Goal: Task Accomplishment & Management: Use online tool/utility

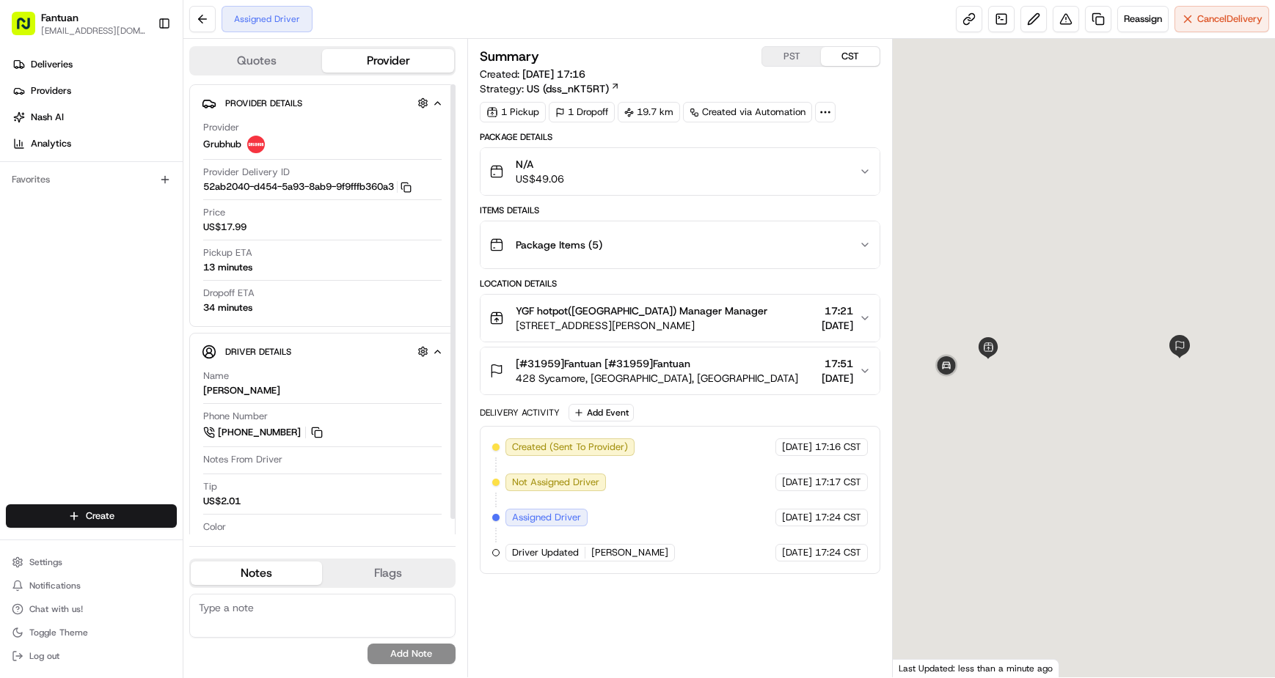
click at [323, 607] on textarea at bounding box center [322, 616] width 266 height 44
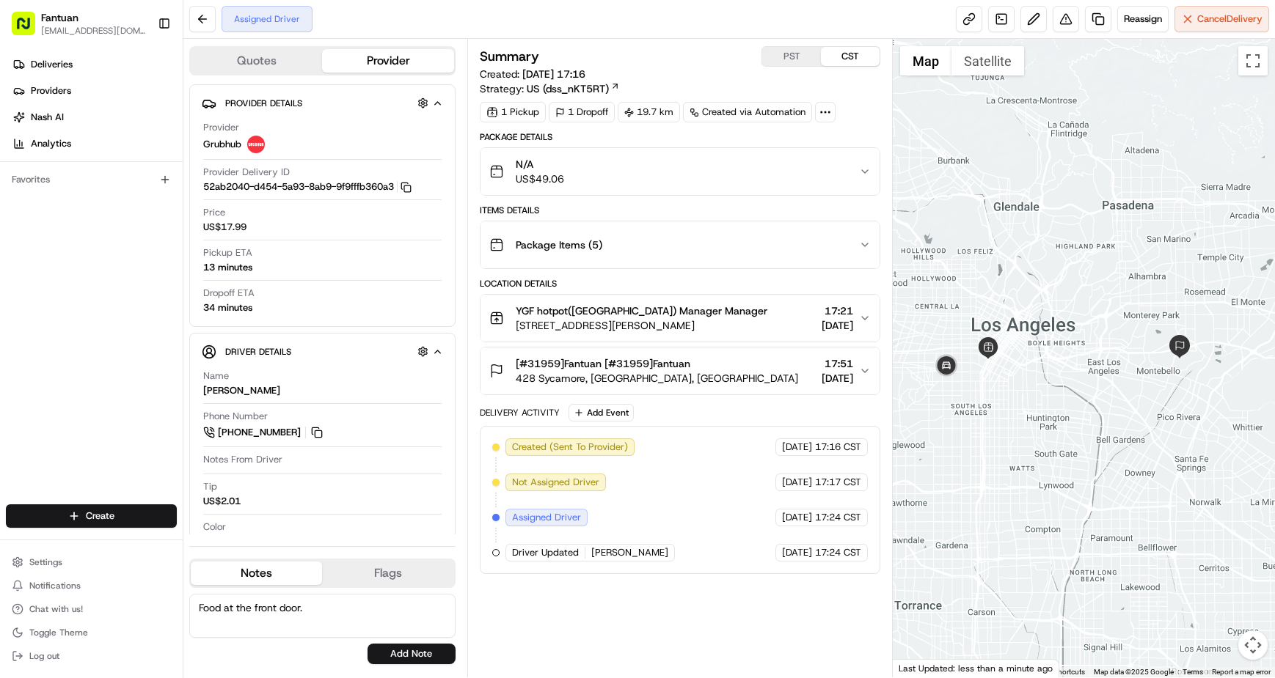
click at [323, 607] on textarea "Food at the front door." at bounding box center [322, 616] width 266 height 44
type textarea "Food at the front door."
click at [420, 655] on button "Add Note" at bounding box center [411, 654] width 88 height 21
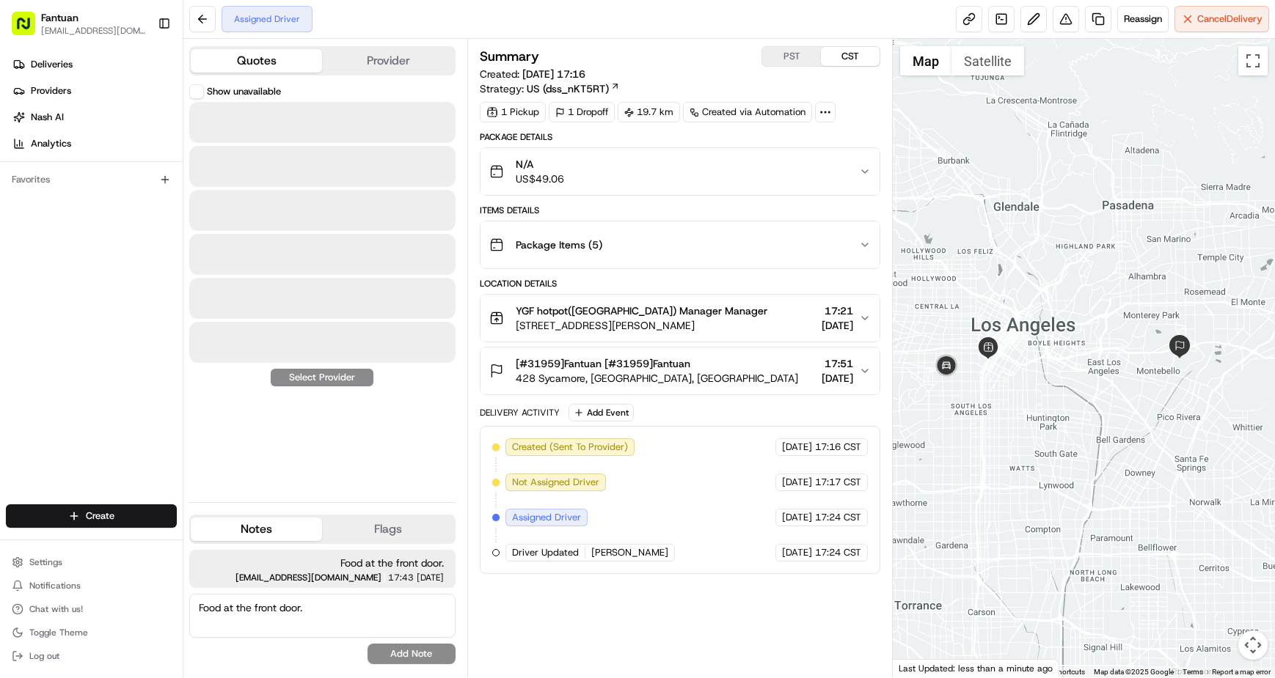
click at [287, 63] on button "Quotes" at bounding box center [256, 60] width 131 height 23
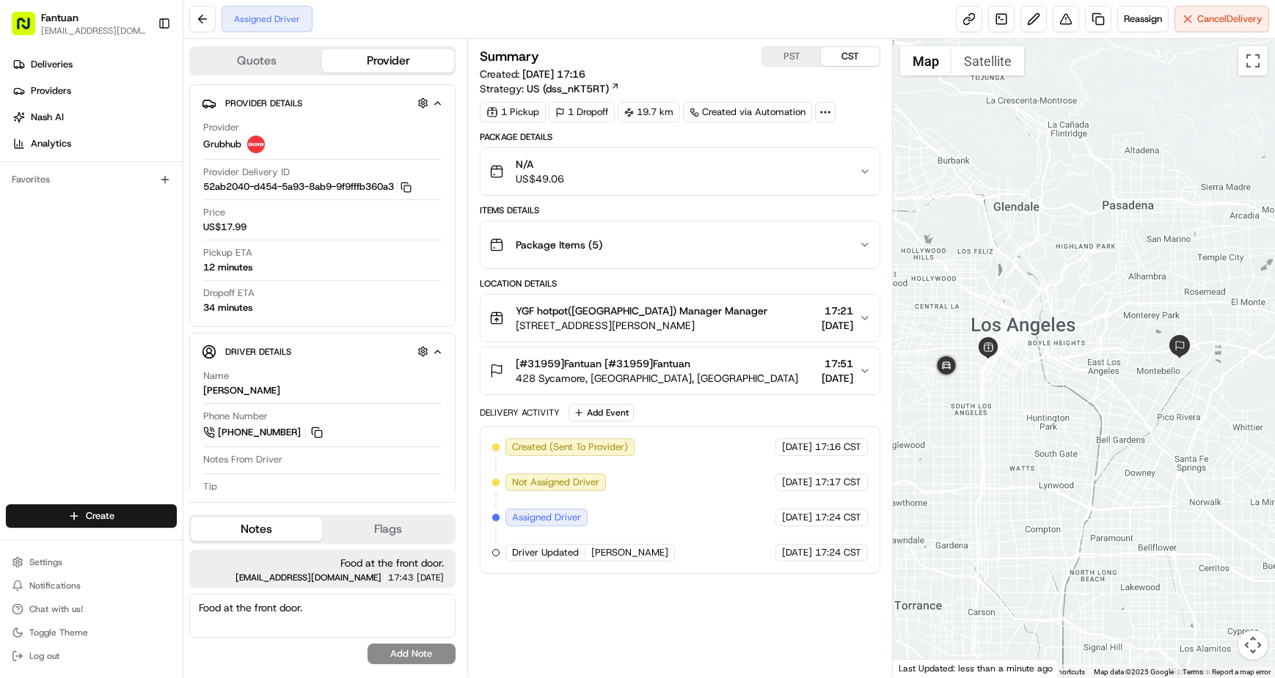
click at [385, 56] on button "Provider" at bounding box center [387, 60] width 131 height 23
click at [1031, 15] on button at bounding box center [1033, 19] width 26 height 26
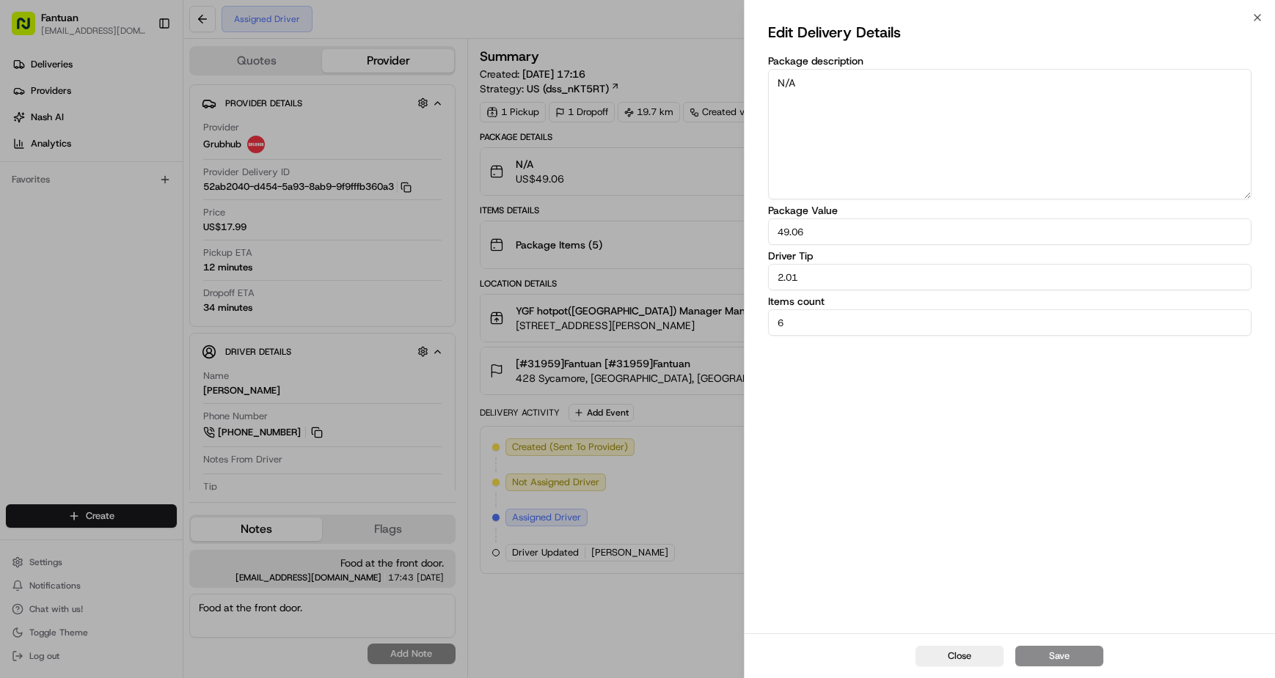
click at [885, 114] on textarea "N/A" at bounding box center [1009, 134] width 483 height 131
paste textarea "Food at the front door."
type textarea "Food at the front door."
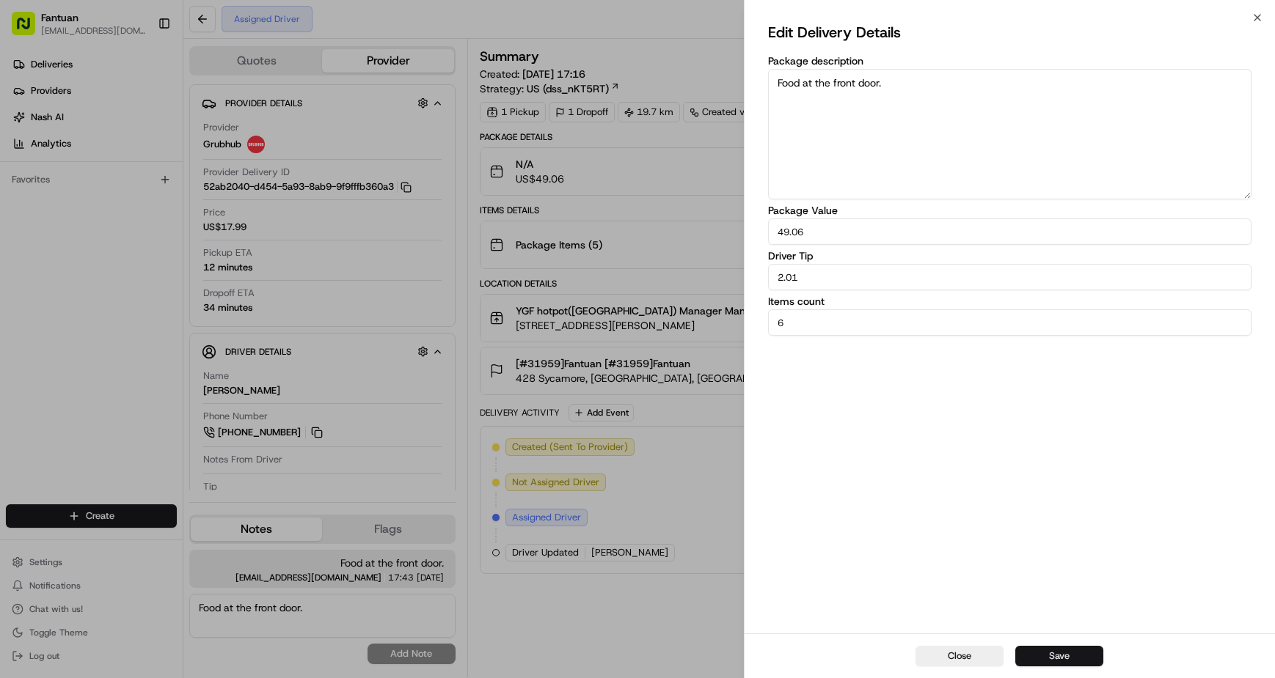
click at [1063, 654] on button "Save" at bounding box center [1059, 656] width 88 height 21
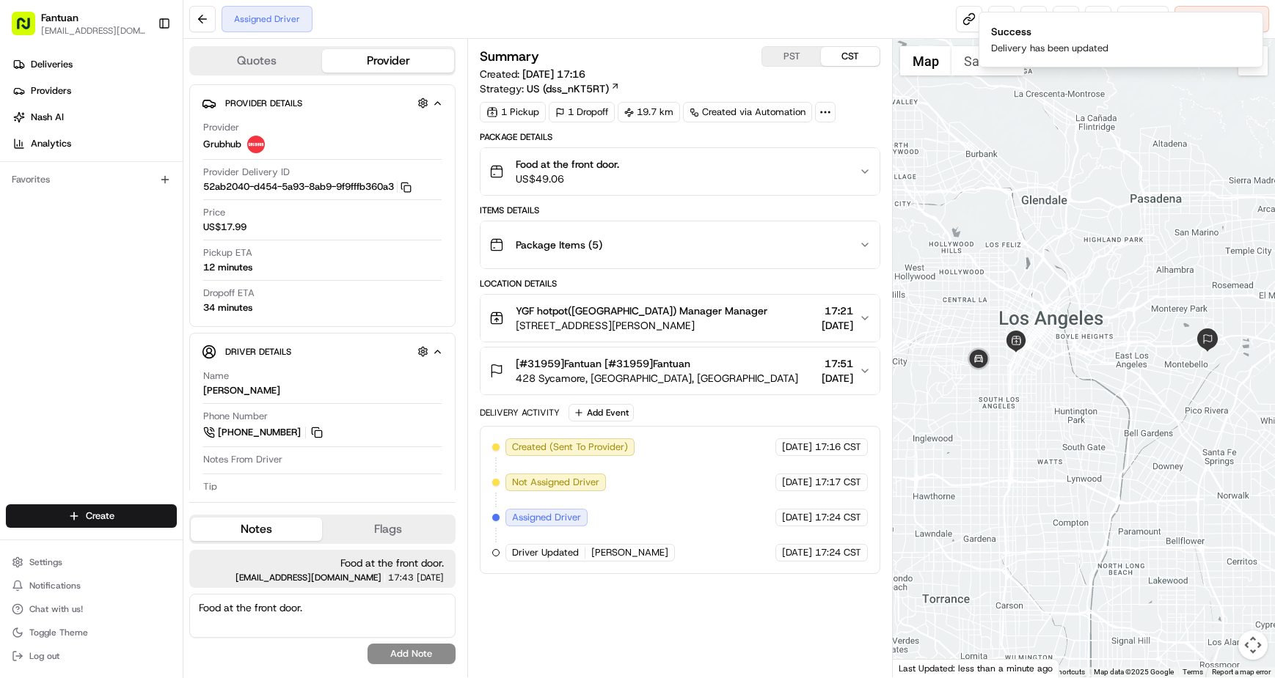
drag, startPoint x: 999, startPoint y: 406, endPoint x: 1049, endPoint y: 395, distance: 51.1
click at [1049, 395] on div at bounding box center [1084, 358] width 382 height 639
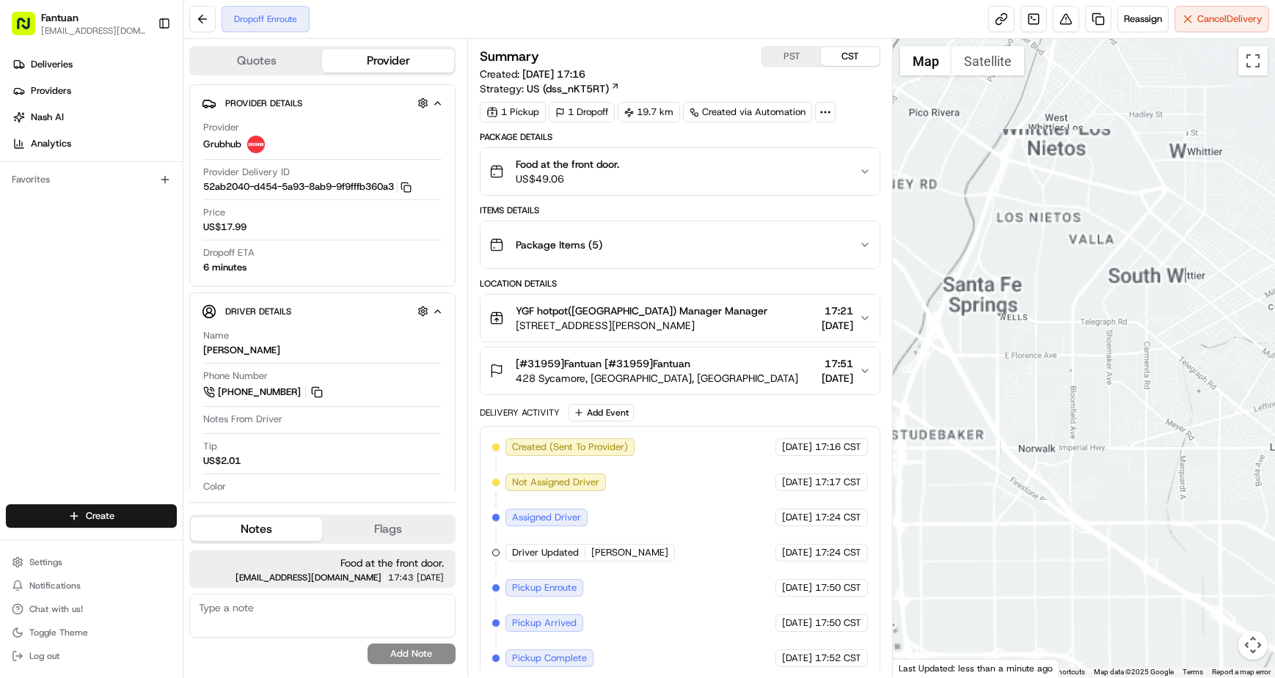
drag, startPoint x: 940, startPoint y: 166, endPoint x: 1143, endPoint y: 530, distance: 417.0
click at [1143, 530] on div at bounding box center [1084, 358] width 382 height 639
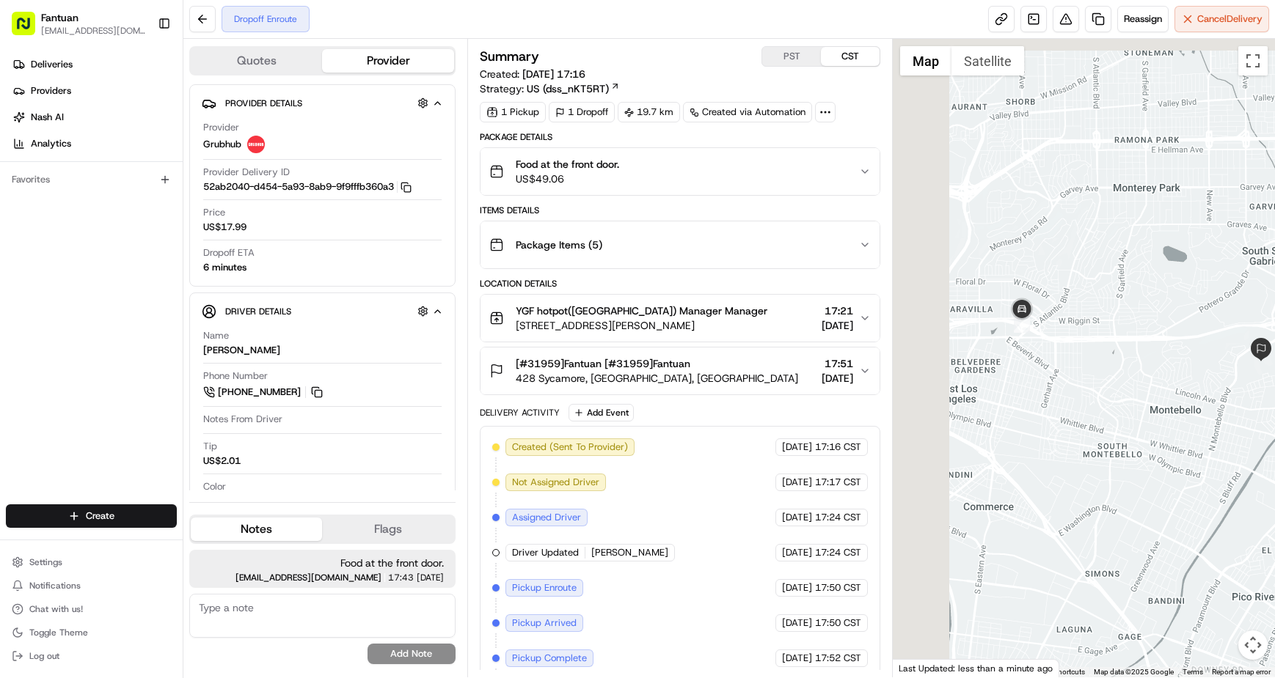
drag, startPoint x: 1040, startPoint y: 349, endPoint x: 1051, endPoint y: 354, distance: 12.1
click at [1051, 354] on div at bounding box center [1084, 358] width 382 height 639
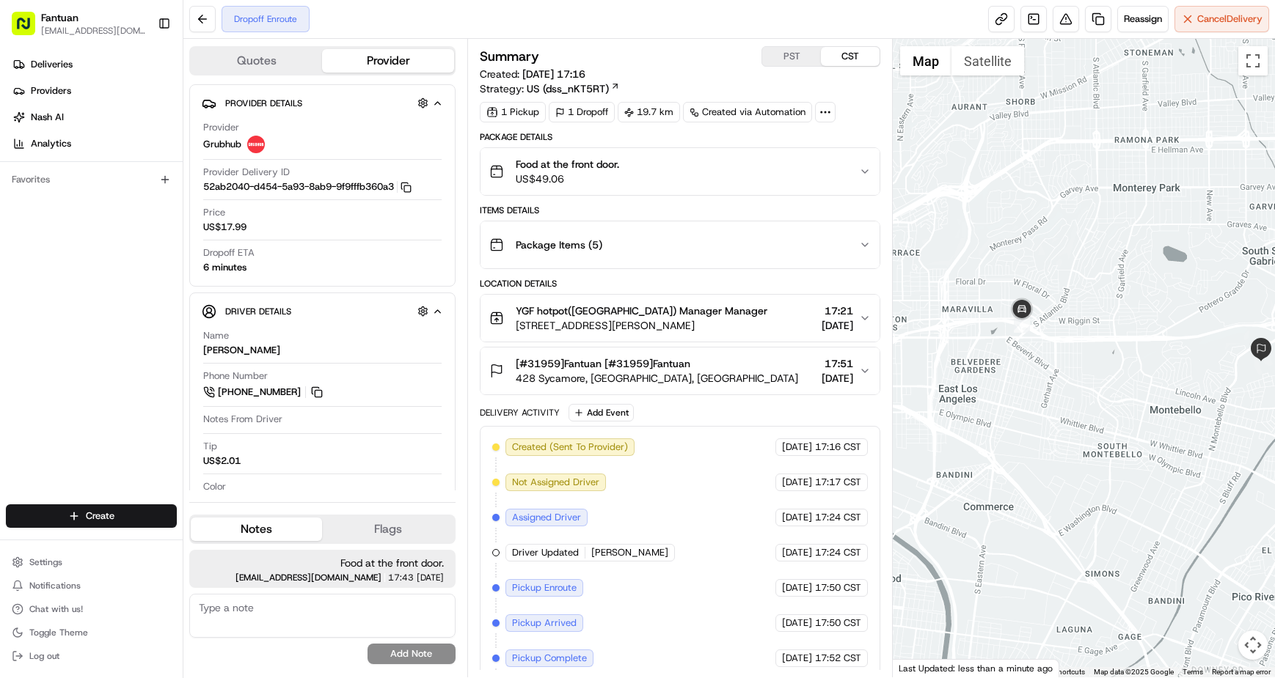
drag, startPoint x: 1008, startPoint y: 387, endPoint x: 1106, endPoint y: 381, distance: 98.5
click at [1106, 381] on div at bounding box center [1084, 358] width 382 height 639
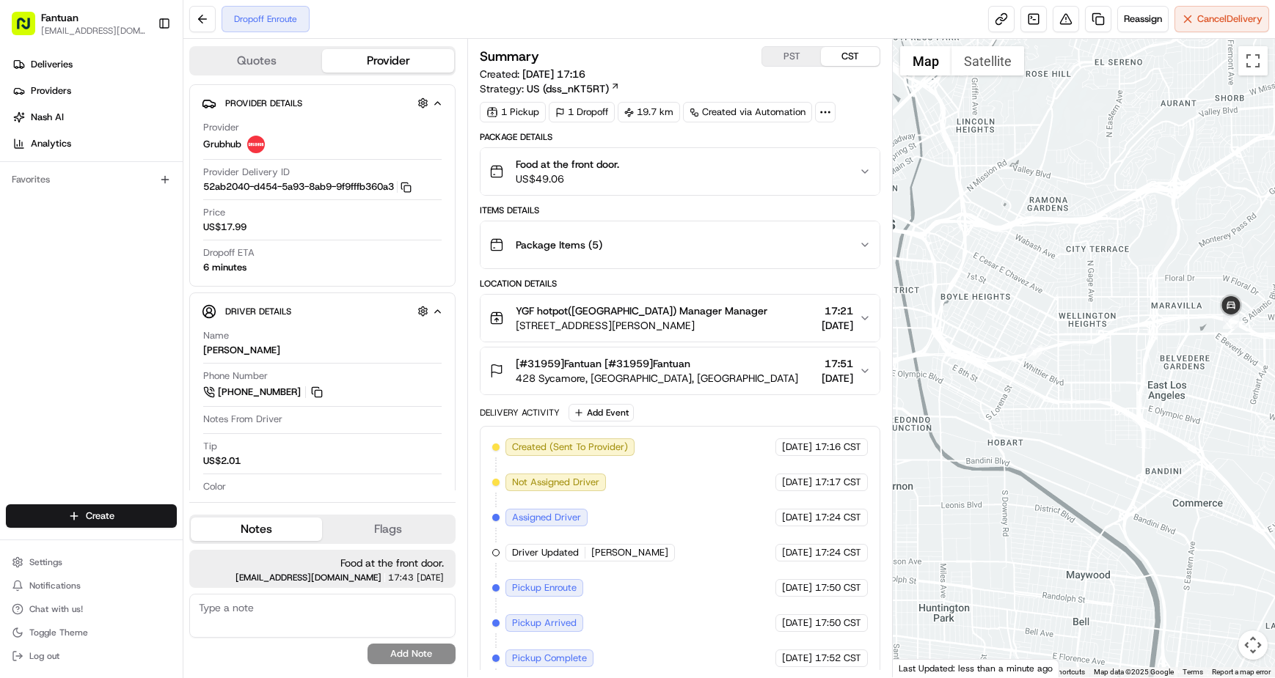
drag, startPoint x: 1061, startPoint y: 319, endPoint x: 1092, endPoint y: 314, distance: 31.2
click at [1092, 314] on div at bounding box center [1084, 358] width 382 height 639
